Goal: Task Accomplishment & Management: Manage account settings

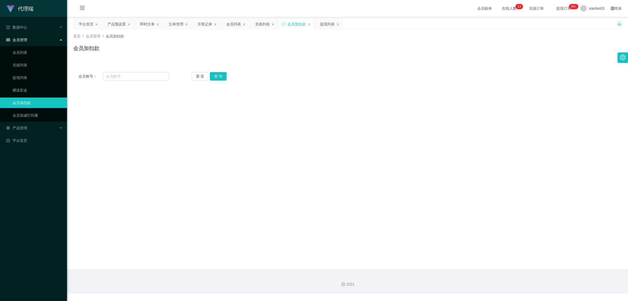
click at [295, 25] on div "会员加扣款" at bounding box center [297, 24] width 18 height 10
click at [128, 79] on input "text" at bounding box center [136, 76] width 66 height 8
paste input "61226633"
type input "61226633"
click at [223, 75] on button "查 询" at bounding box center [218, 76] width 17 height 8
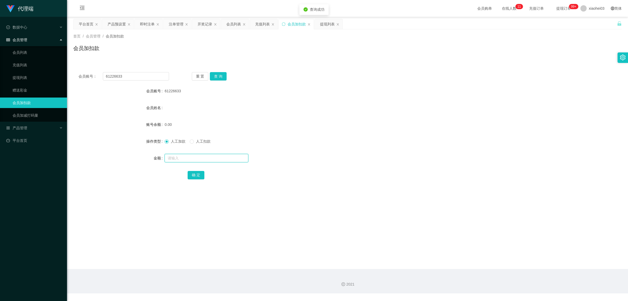
click at [186, 156] on input "text" at bounding box center [207, 158] width 84 height 8
type input "100"
click at [196, 174] on button "确 定" at bounding box center [196, 175] width 17 height 8
click at [143, 26] on div "即时注单" at bounding box center [147, 24] width 15 height 10
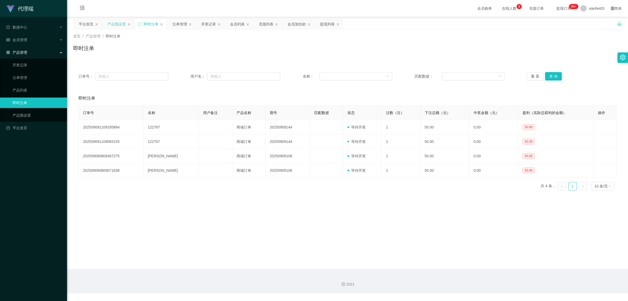
click at [118, 24] on div "产品预设置" at bounding box center [117, 24] width 18 height 10
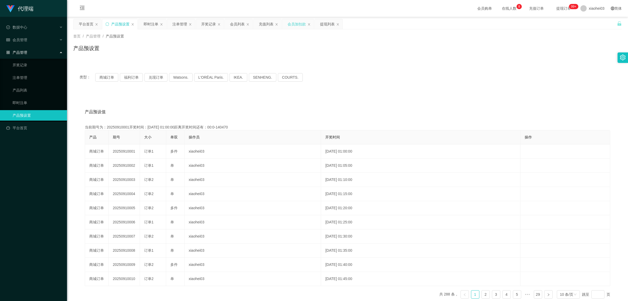
click at [300, 24] on div "会员加扣款" at bounding box center [297, 24] width 18 height 10
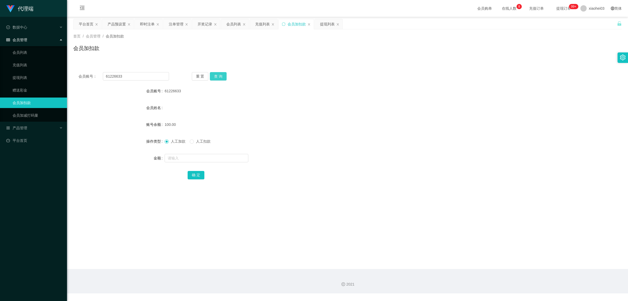
click at [220, 76] on button "查 询" at bounding box center [218, 76] width 17 height 8
click at [224, 75] on button "查 询" at bounding box center [218, 76] width 17 height 8
click at [178, 24] on div "注单管理" at bounding box center [176, 24] width 15 height 10
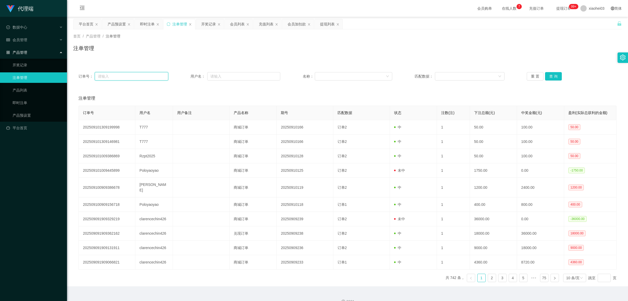
click at [131, 76] on input "text" at bounding box center [132, 76] width 74 height 8
click at [132, 75] on input "text" at bounding box center [132, 76] width 74 height 8
paste input "20250911181"
type input "20250911181"
click at [556, 76] on button "查 询" at bounding box center [553, 76] width 17 height 8
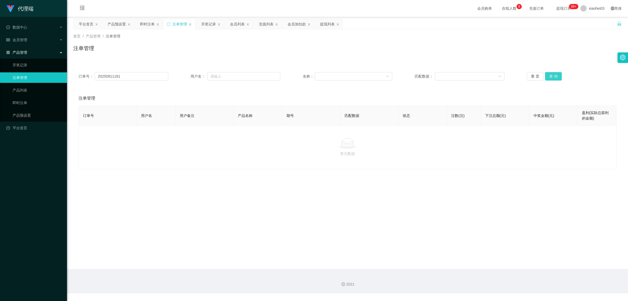
click at [556, 75] on button "查 询" at bounding box center [553, 76] width 17 height 8
click at [207, 24] on div "开奖记录" at bounding box center [208, 24] width 15 height 10
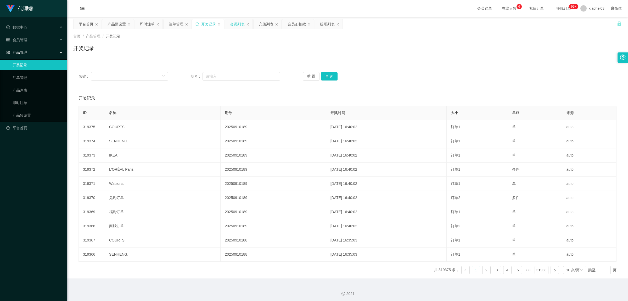
click at [238, 21] on div "会员列表" at bounding box center [237, 24] width 15 height 10
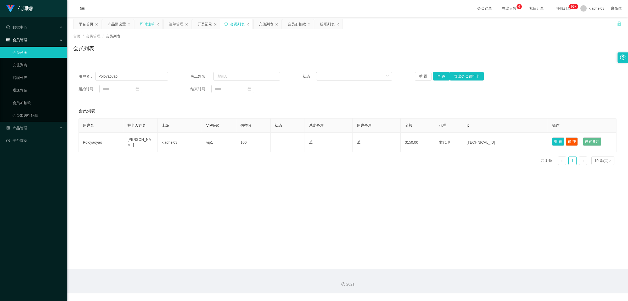
click at [143, 24] on div "即时注单" at bounding box center [147, 24] width 15 height 10
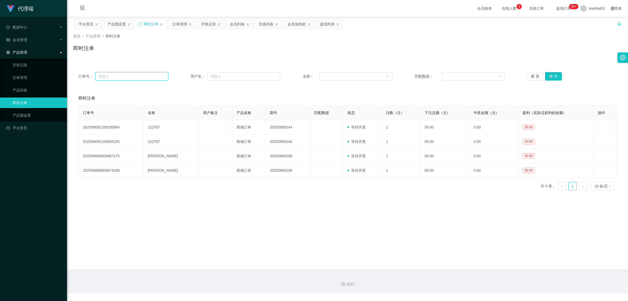
click at [143, 78] on input "text" at bounding box center [131, 76] width 73 height 8
click at [109, 76] on input "text" at bounding box center [131, 76] width 73 height 8
paste input "20250911181"
type input "20250911181"
click at [554, 77] on button "查 询" at bounding box center [553, 76] width 17 height 8
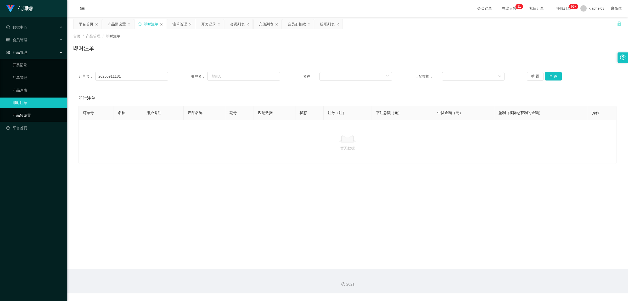
click at [28, 113] on link "产品预设置" at bounding box center [38, 115] width 50 height 10
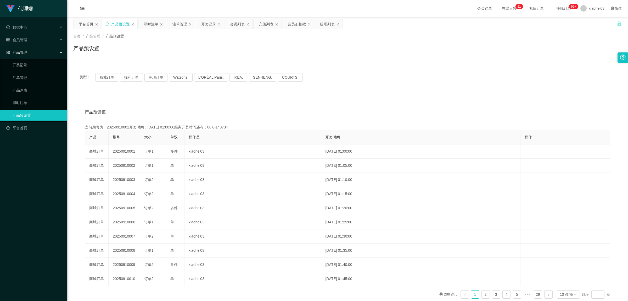
click at [28, 113] on link "产品预设置" at bounding box center [38, 115] width 50 height 10
click at [237, 23] on div "会员列表" at bounding box center [237, 24] width 15 height 10
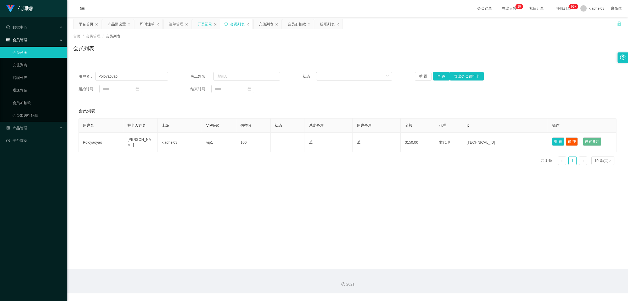
click at [208, 24] on div "开奖记录" at bounding box center [205, 24] width 15 height 10
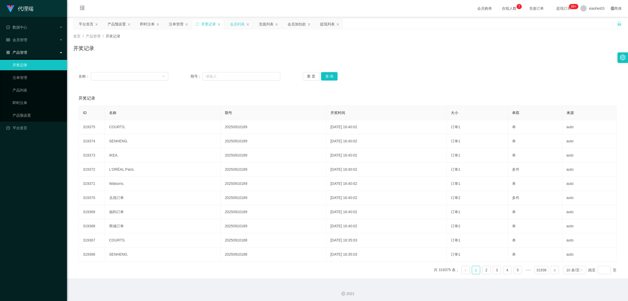
click at [241, 24] on div "会员列表" at bounding box center [237, 24] width 15 height 10
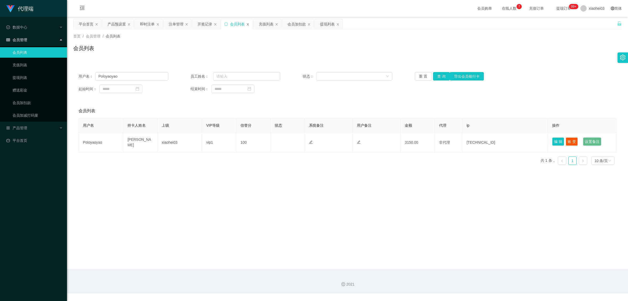
click at [249, 24] on icon "图标: close" at bounding box center [247, 24] width 3 height 3
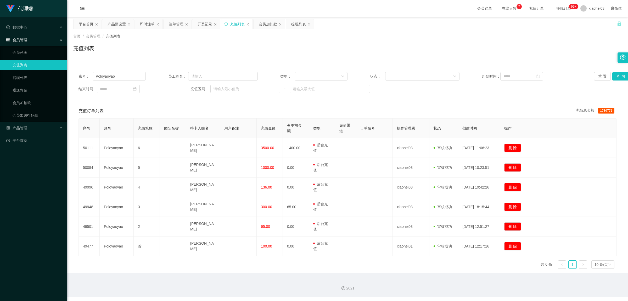
click at [238, 25] on div "充值列表" at bounding box center [237, 24] width 15 height 10
click at [249, 25] on icon "图标: close" at bounding box center [247, 24] width 3 height 3
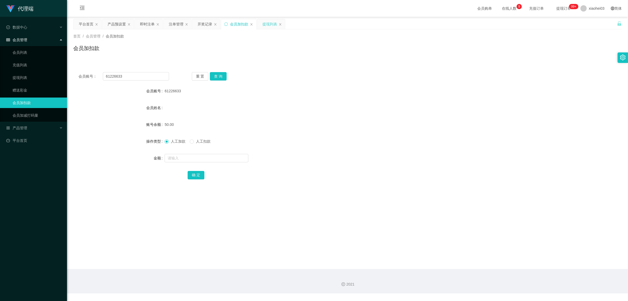
click at [271, 24] on div "提现列表" at bounding box center [270, 24] width 15 height 10
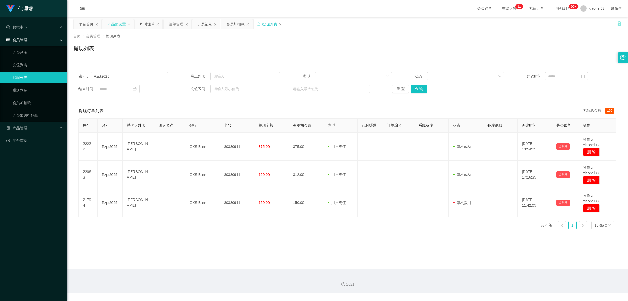
click at [117, 23] on div "产品预设置" at bounding box center [117, 24] width 18 height 10
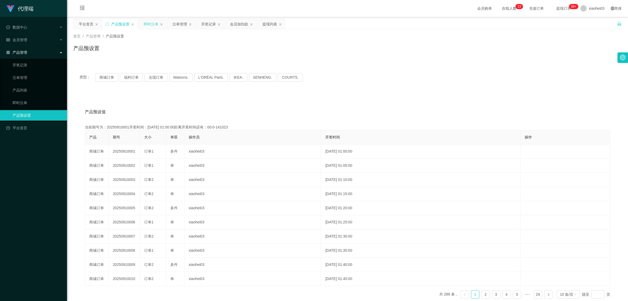
click at [153, 25] on div "即时注单" at bounding box center [151, 24] width 15 height 10
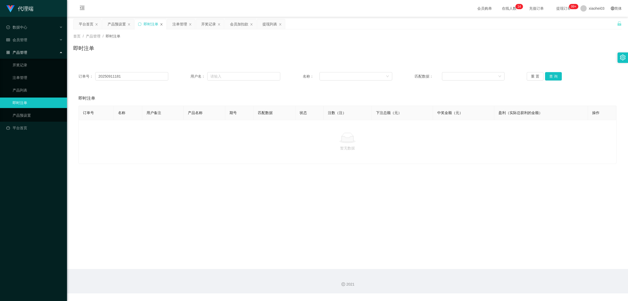
click at [162, 24] on icon "图标: close" at bounding box center [161, 24] width 3 height 3
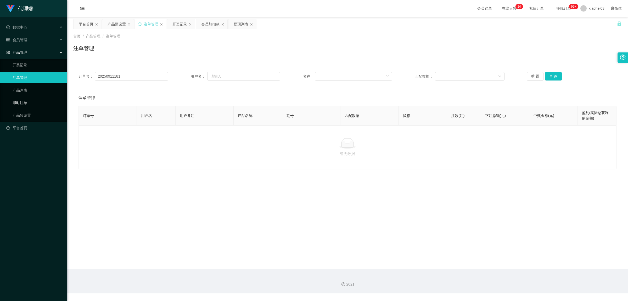
click at [21, 102] on link "即时注单" at bounding box center [38, 102] width 50 height 10
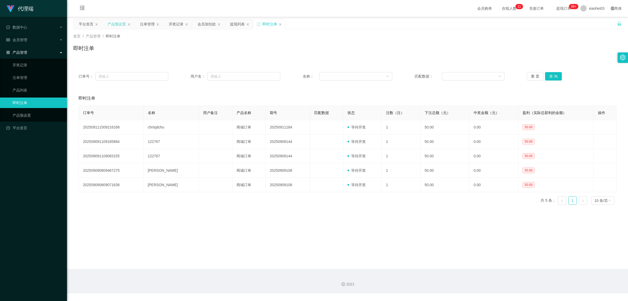
click at [118, 27] on div "产品预设置" at bounding box center [117, 24] width 18 height 10
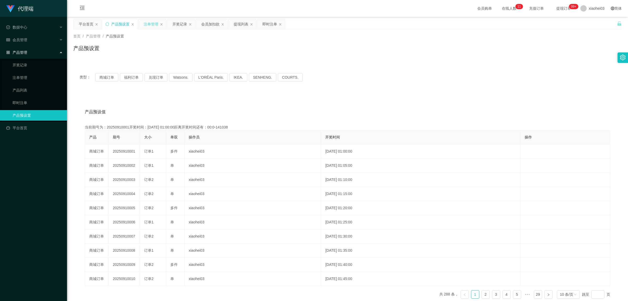
click at [150, 24] on div "注单管理" at bounding box center [151, 24] width 15 height 10
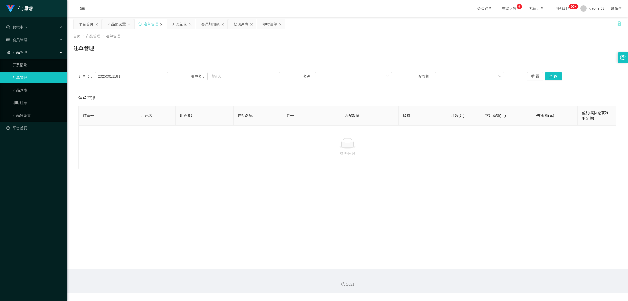
click at [162, 25] on icon "图标: close" at bounding box center [161, 24] width 3 height 3
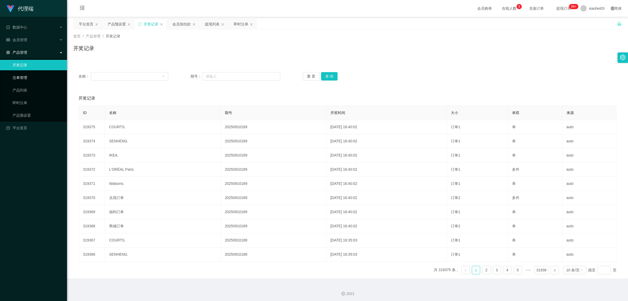
click at [22, 77] on link "注单管理" at bounding box center [38, 77] width 50 height 10
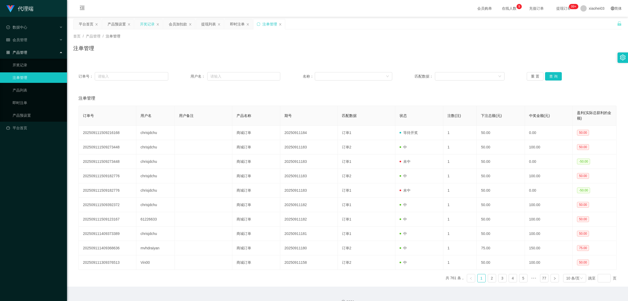
click at [146, 24] on div "开奖记录" at bounding box center [147, 24] width 15 height 10
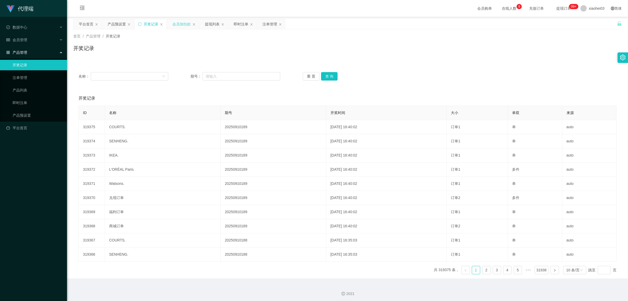
click at [176, 24] on div "会员加扣款" at bounding box center [182, 24] width 18 height 10
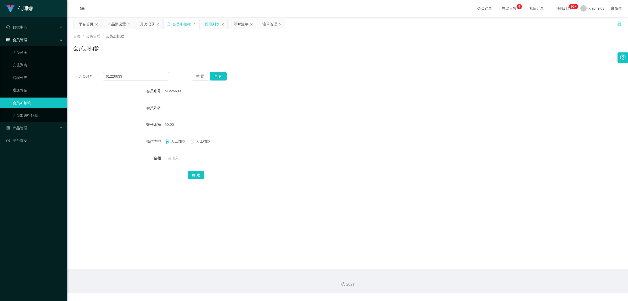
click at [217, 28] on div "提现列表" at bounding box center [212, 24] width 15 height 10
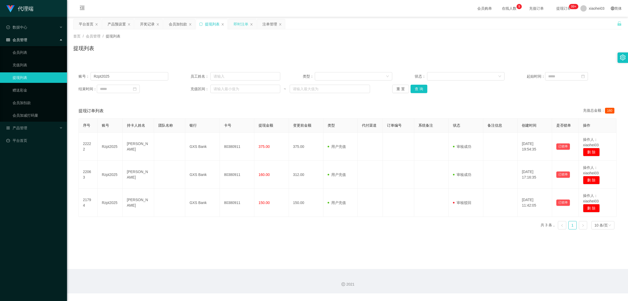
click at [240, 26] on div "即时注单" at bounding box center [241, 24] width 15 height 10
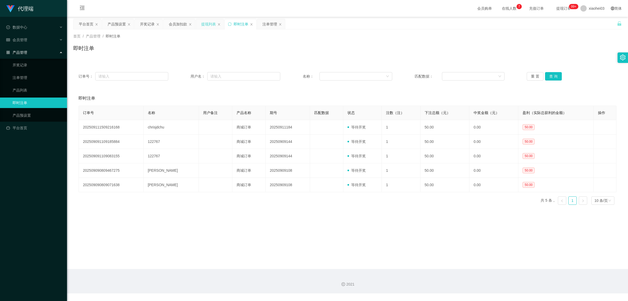
click at [209, 25] on div "提现列表" at bounding box center [208, 24] width 15 height 10
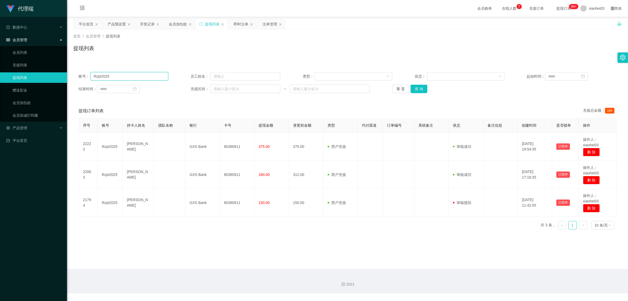
click at [134, 74] on input "Rzpt2025" at bounding box center [129, 76] width 77 height 8
paste input "本次升级后，您将获得以下学员收益： 1.赚取💰 S$ 50返利 2.每单任务奖励从 S$ 5 提升至 S$ 8 ，相比新人每单多获利 S$ 3，每日相比新人多…"
type input "Rzpt2025本次升级后，您将获得以下学员收益： 1.赚取💰 S$ 50返利 2.每单任务奖励从 S$ 5 提升至 S$ 8 ，相比新人每单多获利 S$ 3…"
click at [422, 87] on button "查 询" at bounding box center [419, 89] width 17 height 8
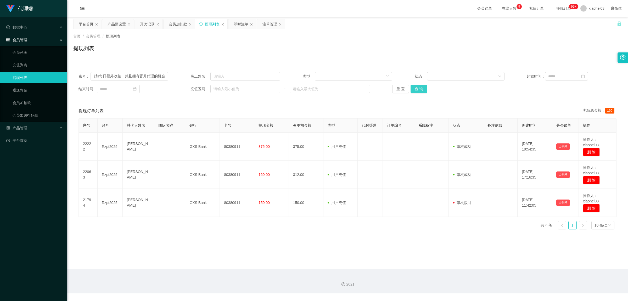
scroll to position [0, 0]
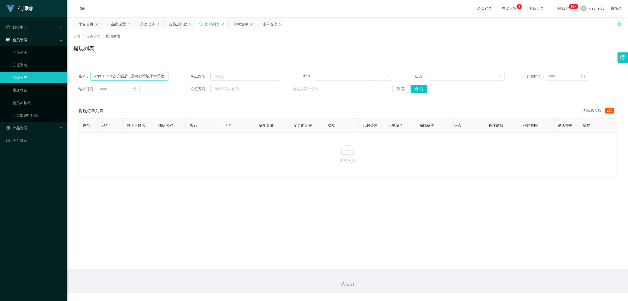
click at [158, 75] on input "Rzpt2025本次升级后，您将获得以下学员收益： 1.赚取💰 S$ 50返利 2.每单任务奖励从 S$ 5 提升至 S$ 8 ，相比新人每单多获利 S$ 3…" at bounding box center [129, 76] width 77 height 8
click at [420, 87] on button "查 询" at bounding box center [419, 89] width 17 height 8
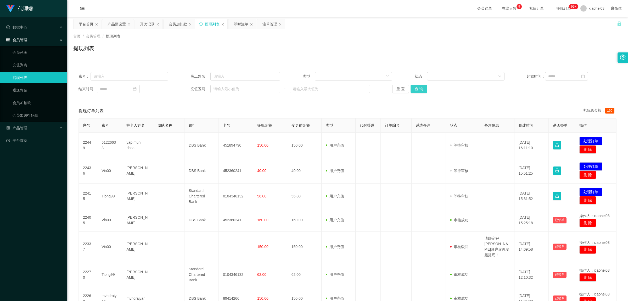
click at [421, 90] on button "查 询" at bounding box center [419, 89] width 17 height 8
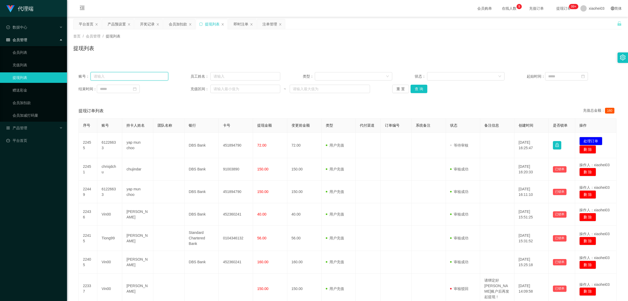
click at [113, 77] on input "text" at bounding box center [129, 76] width 77 height 8
paste input "61226633"
type input "61226633"
click at [419, 89] on button "查 询" at bounding box center [419, 89] width 17 height 8
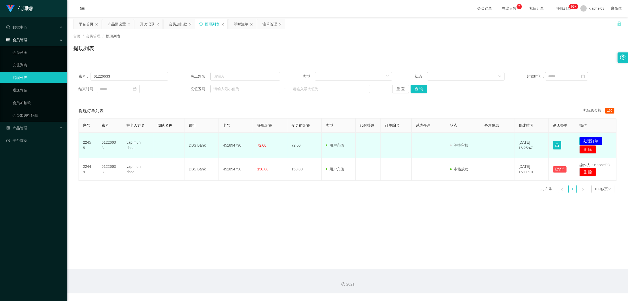
click at [594, 139] on button "处理订单" at bounding box center [591, 141] width 23 height 8
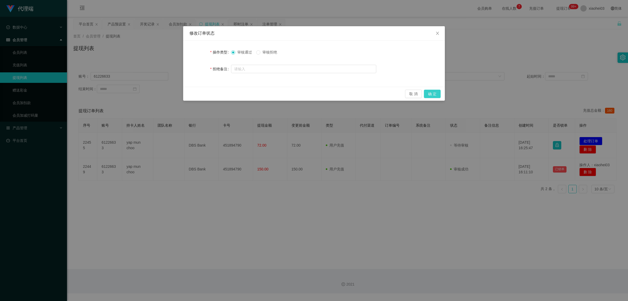
click at [433, 95] on button "确 定" at bounding box center [432, 94] width 17 height 8
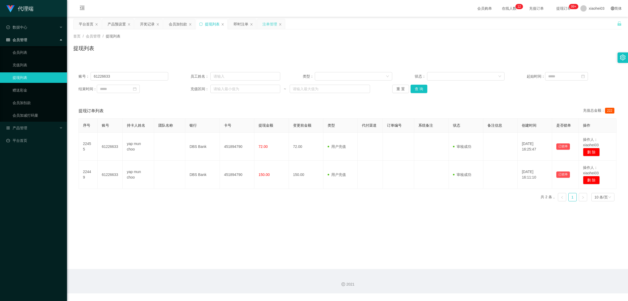
click at [274, 24] on div "注单管理" at bounding box center [270, 24] width 15 height 10
